Goal: Task Accomplishment & Management: Use online tool/utility

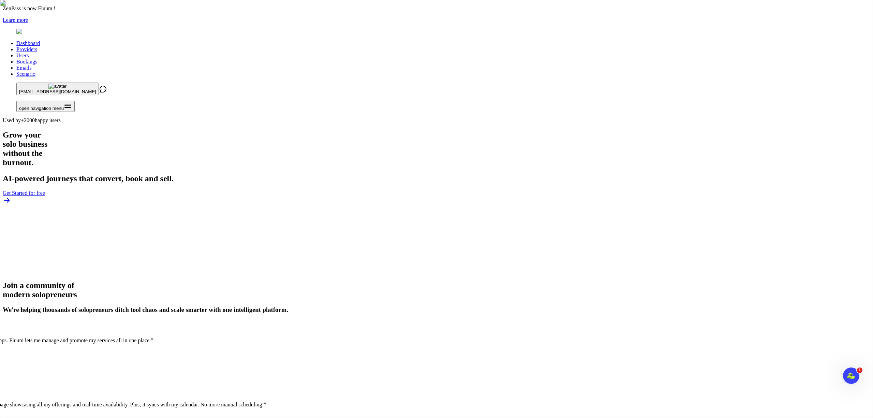
click at [37, 46] on link "Providers" at bounding box center [26, 49] width 21 height 6
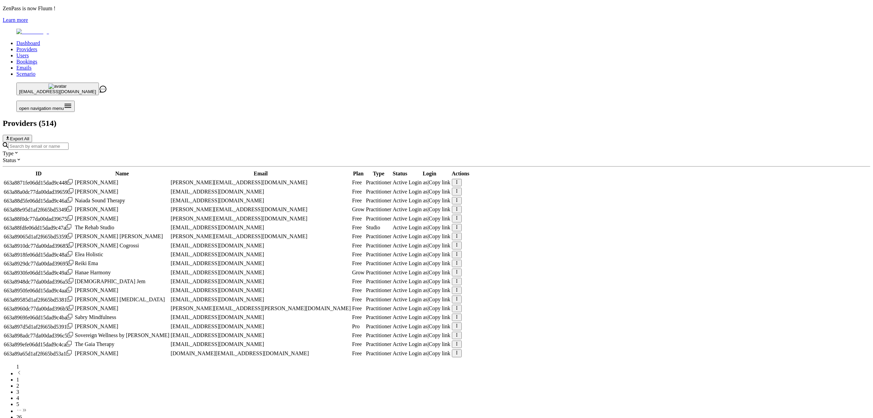
click at [69, 143] on input "Search by email or name" at bounding box center [38, 146] width 60 height 7
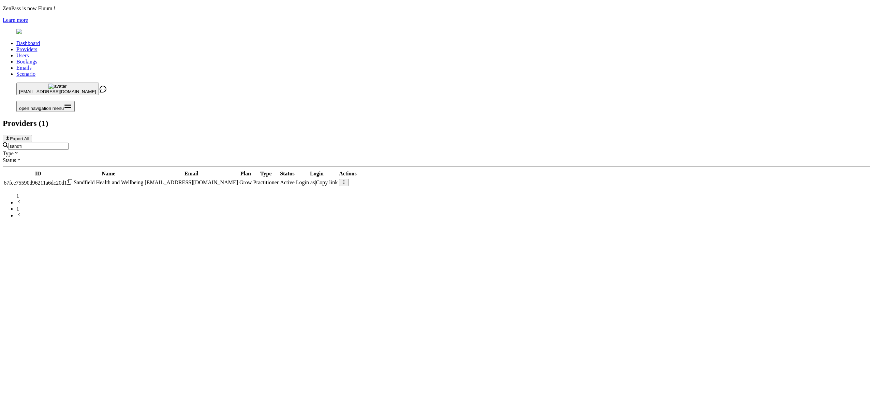
type input "sandfi"
click at [315, 179] on span "Login as" at bounding box center [305, 182] width 19 height 6
